Goal: Task Accomplishment & Management: Complete application form

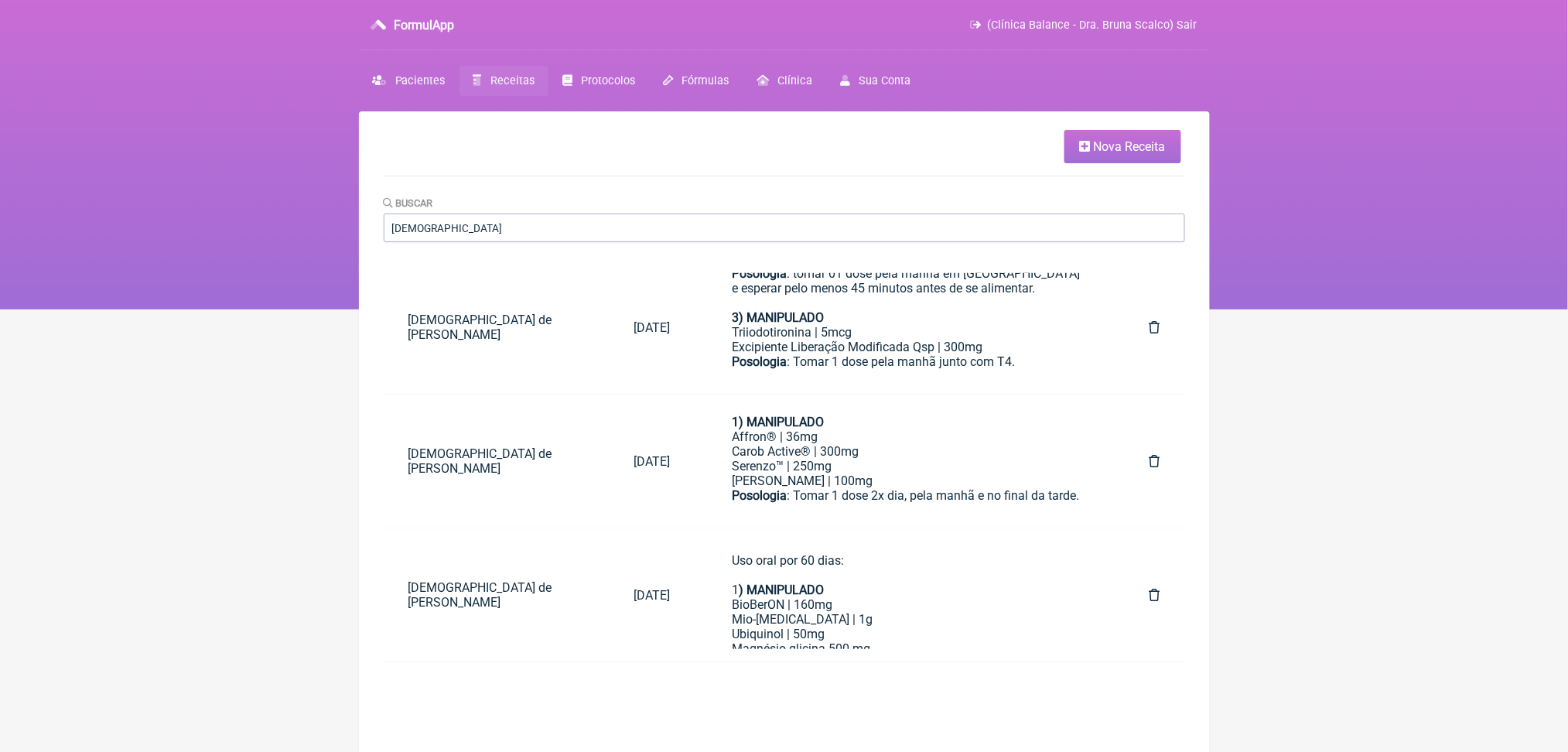
scroll to position [537, 0]
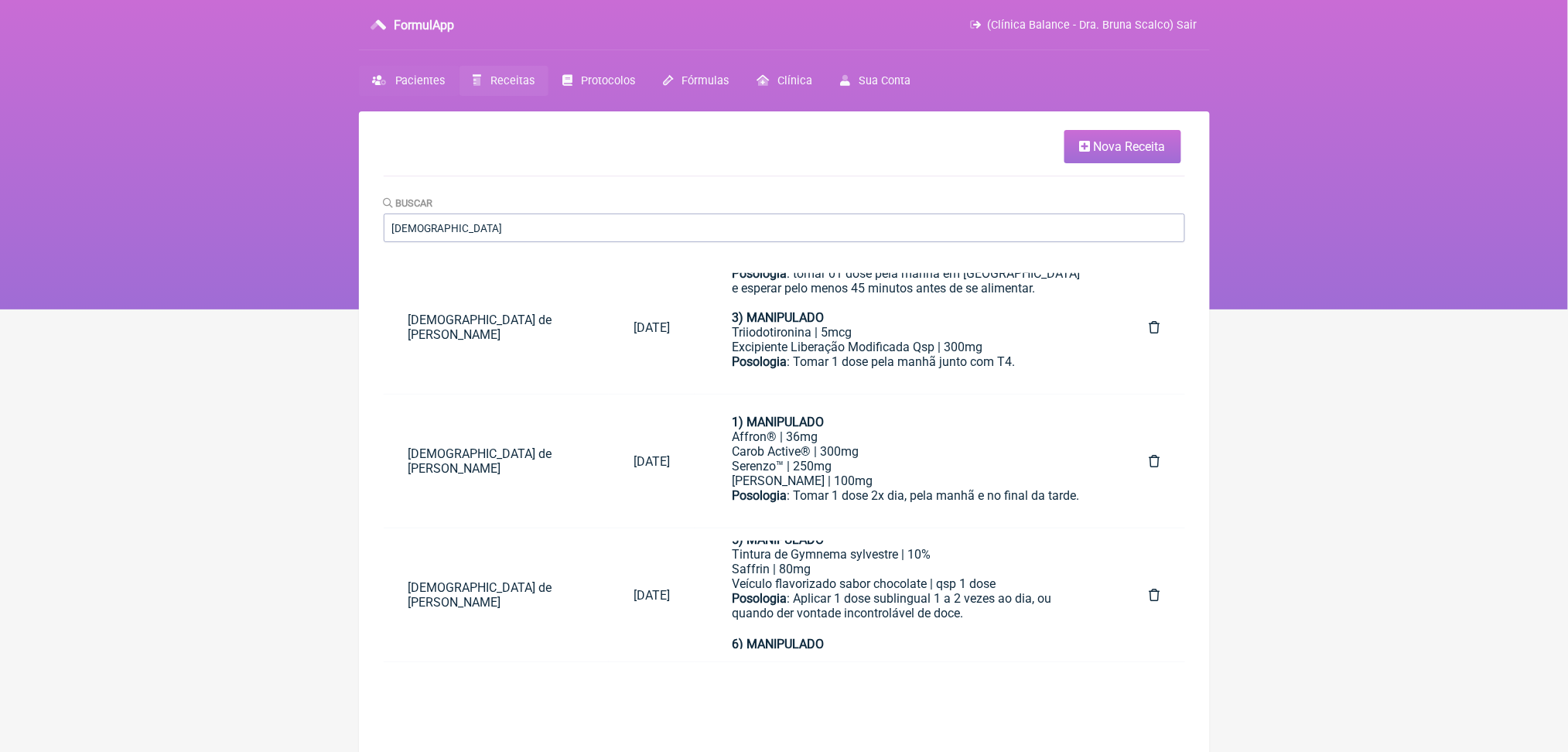
click at [447, 86] on link "Pacientes" at bounding box center [408, 80] width 101 height 30
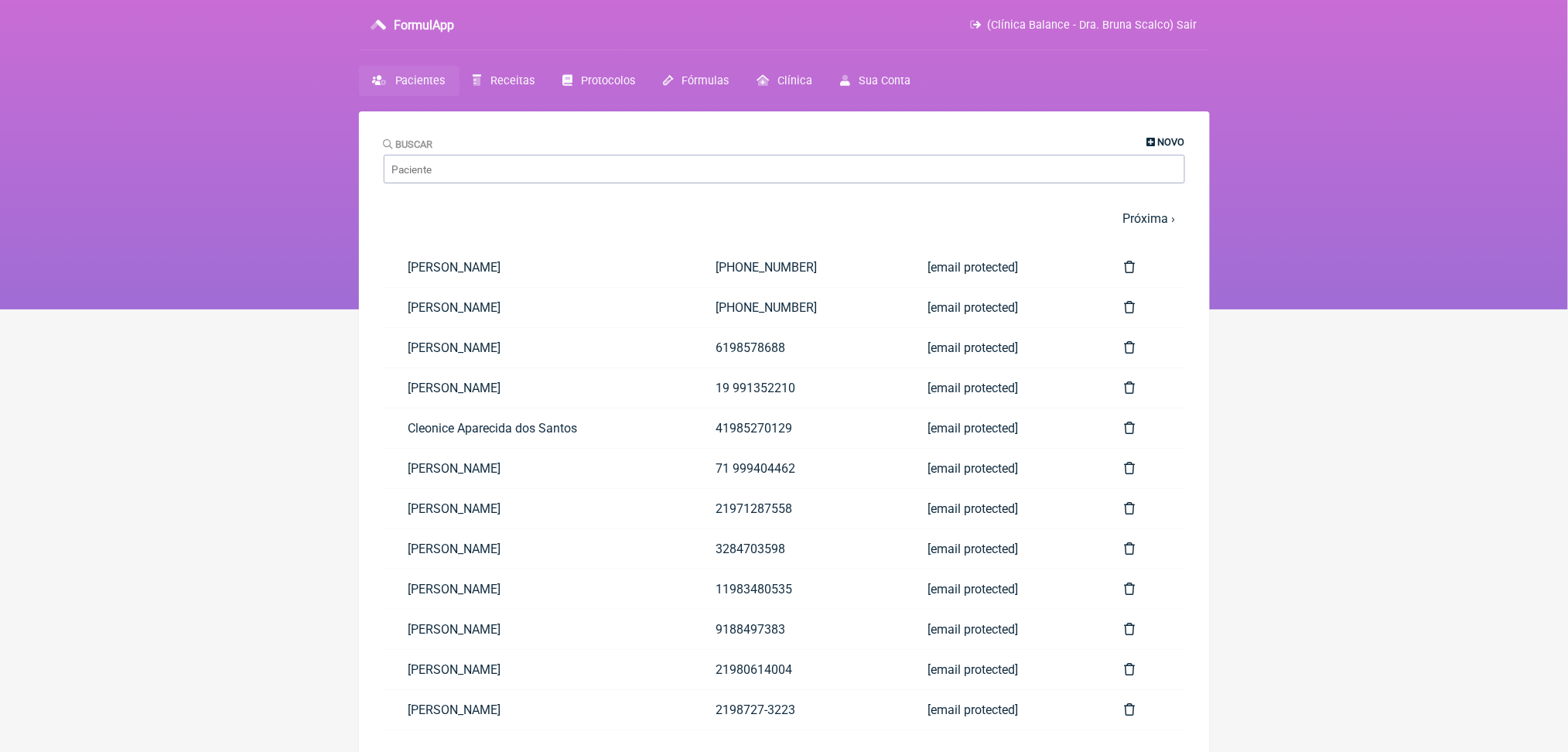
click at [1169, 147] on span "Novo" at bounding box center [1171, 142] width 27 height 12
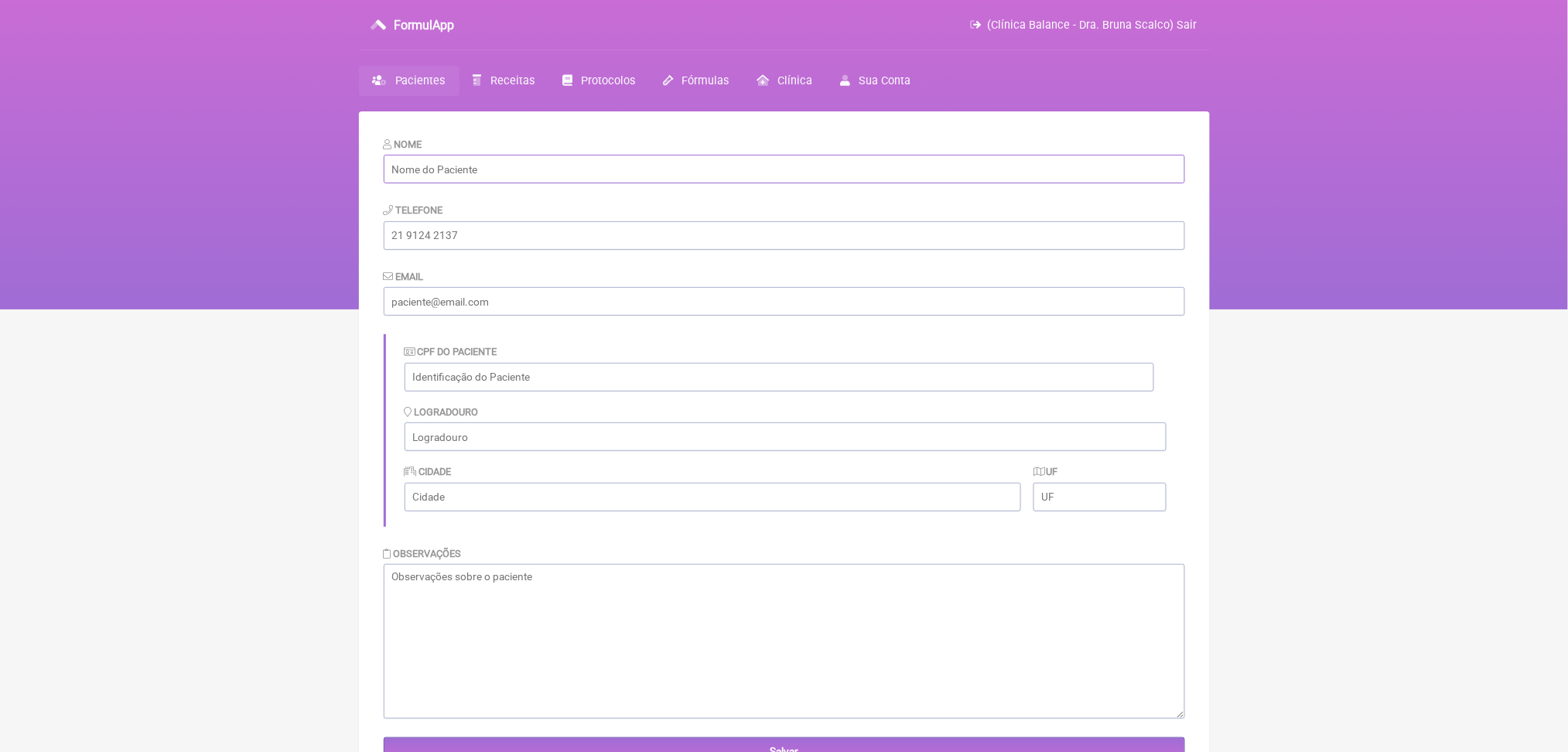
click at [676, 166] on input "text" at bounding box center [784, 168] width 801 height 29
paste input "[PERSON_NAME]"
type input "[PERSON_NAME]"
click at [468, 250] on input "tel" at bounding box center [784, 235] width 801 height 29
paste input "[PHONE_NUMBER]"
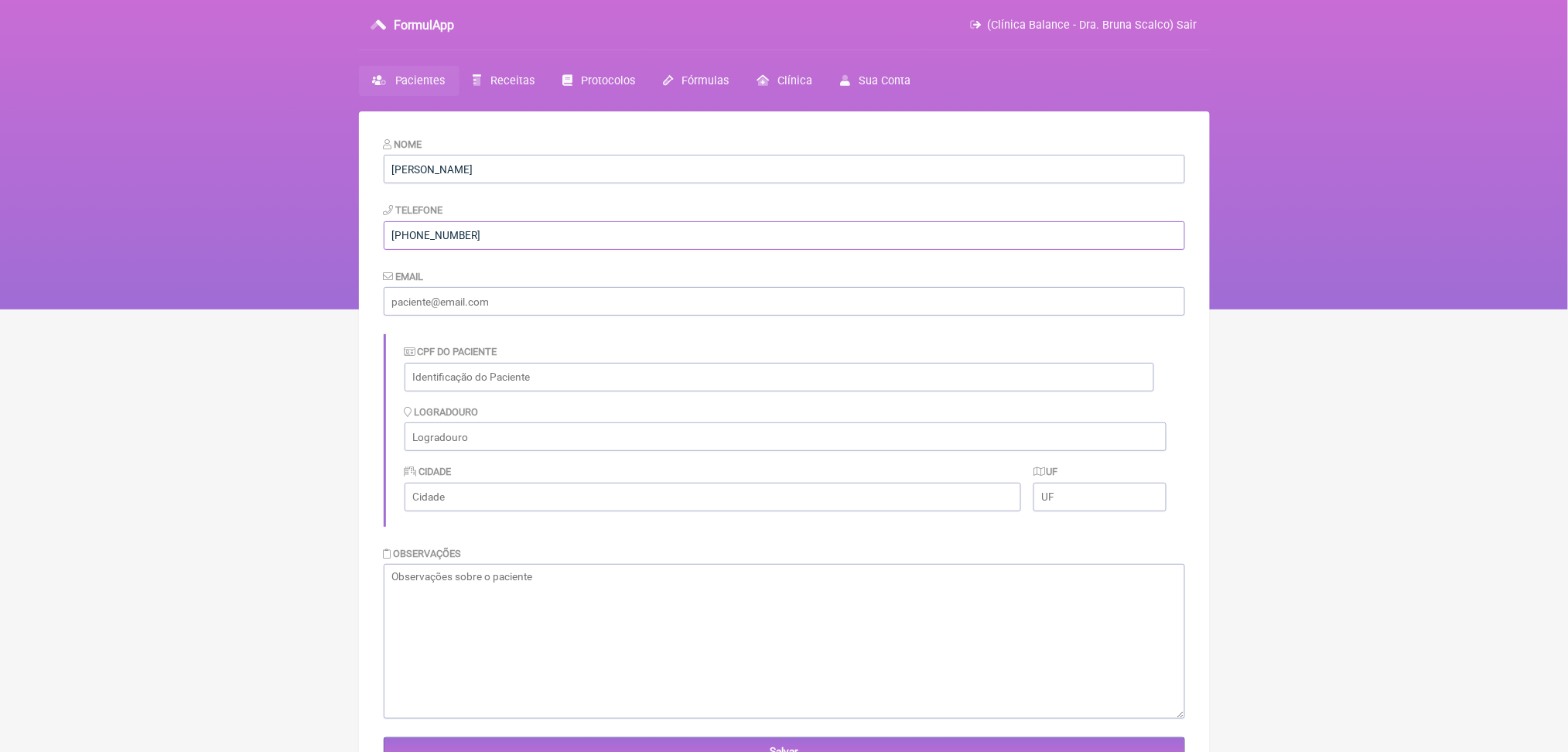
type input "[PHONE_NUMBER]"
click at [427, 316] on input "email" at bounding box center [784, 301] width 801 height 29
paste input "[EMAIL_ADDRESS][DOMAIN_NAME]"
type input "[EMAIL_ADDRESS][DOMAIN_NAME]"
click at [471, 391] on input "text" at bounding box center [779, 376] width 750 height 29
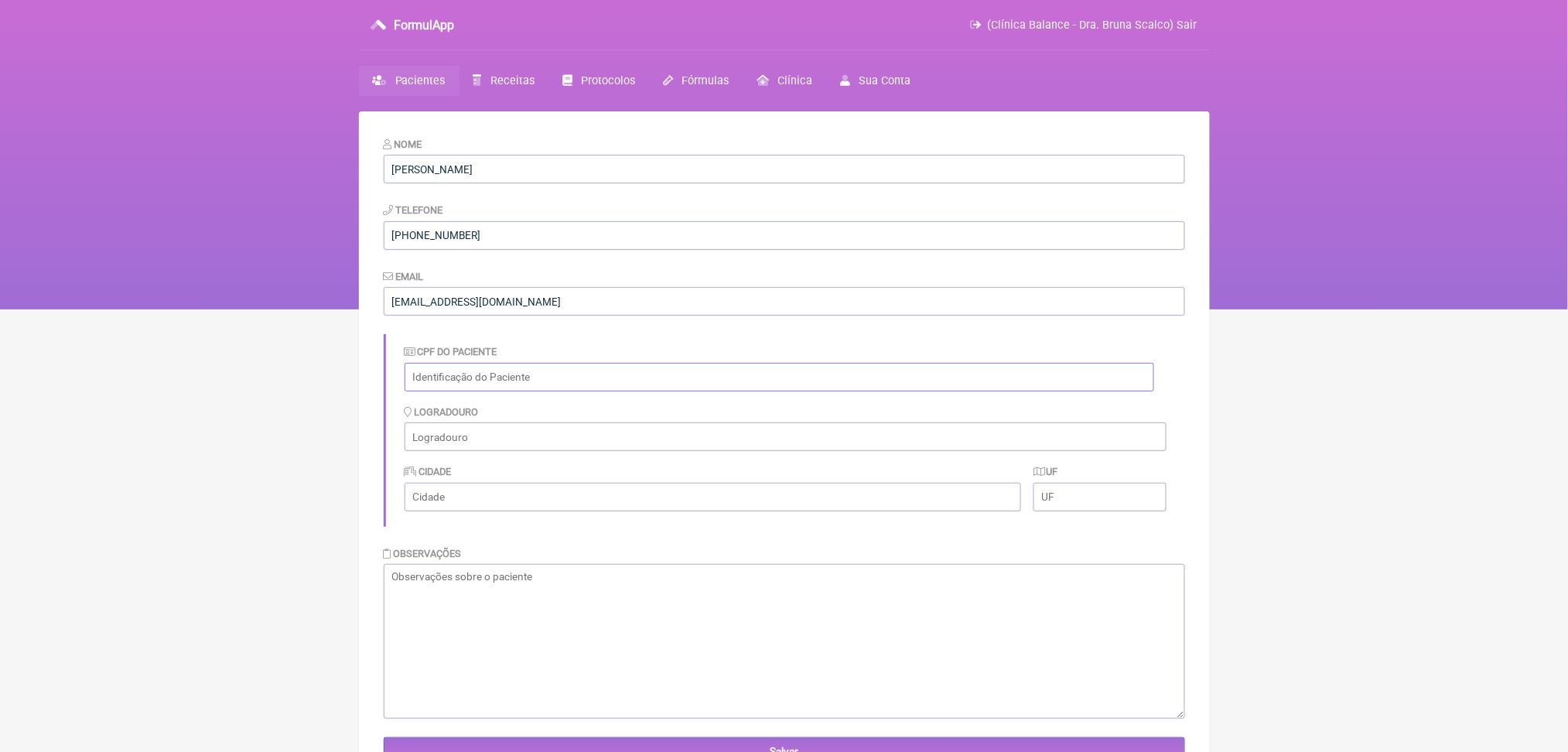
paste input "022.701.828-12"
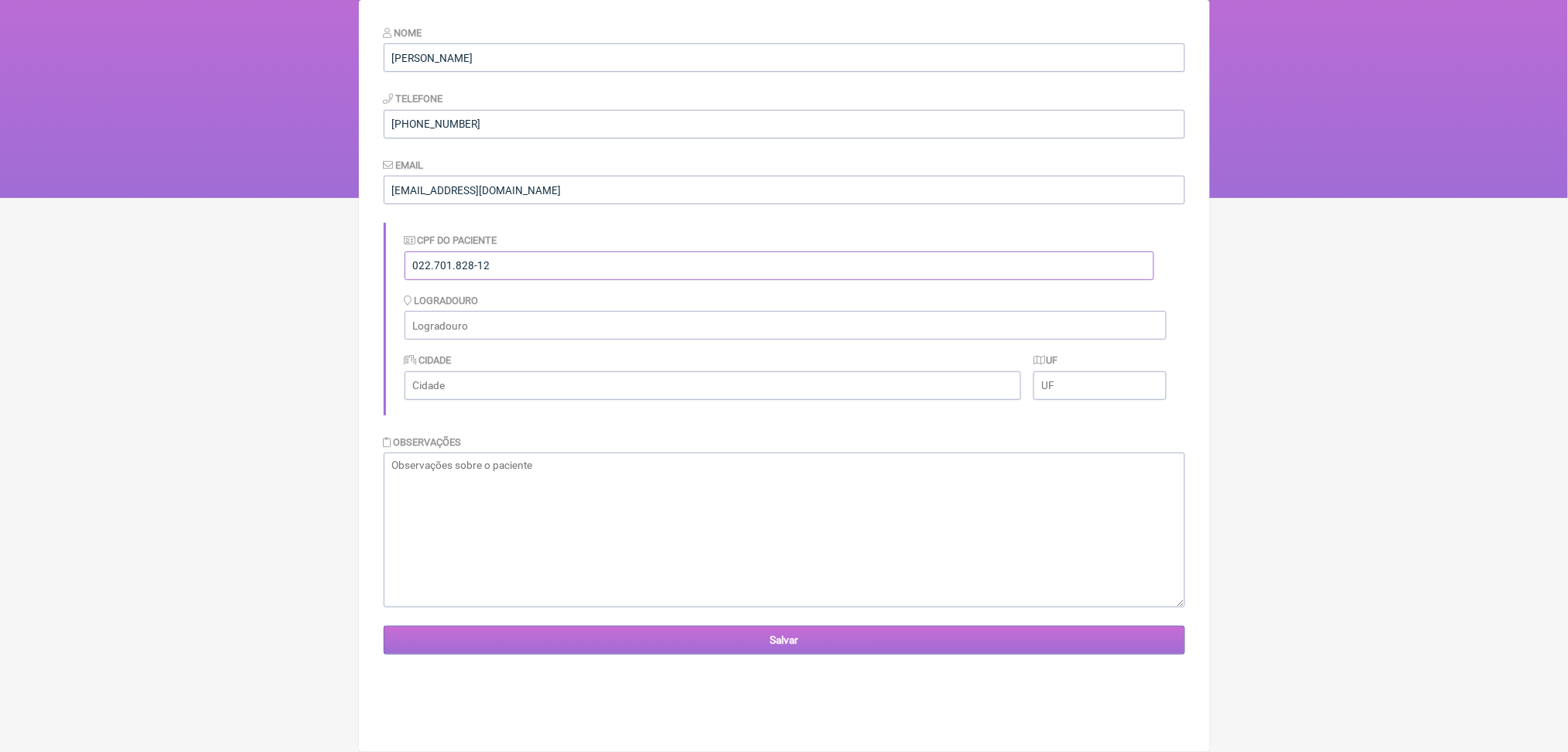
type input "022.701.828-12"
click at [726, 655] on input "Salvar" at bounding box center [784, 640] width 801 height 29
